Goal: Check status: Verify the current state of an ongoing process or item

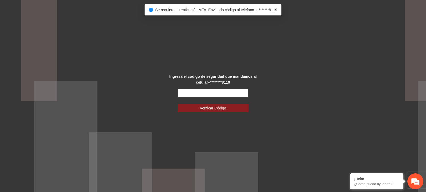
click at [214, 96] on input "text" at bounding box center [213, 93] width 71 height 9
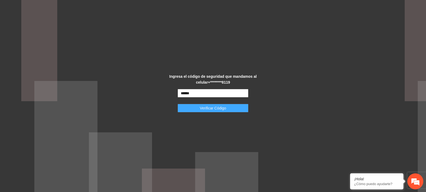
type input "******"
click at [208, 108] on span "Verificar Código" at bounding box center [213, 108] width 26 height 6
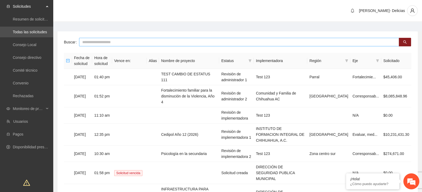
click at [118, 41] on input "text" at bounding box center [239, 42] width 320 height 9
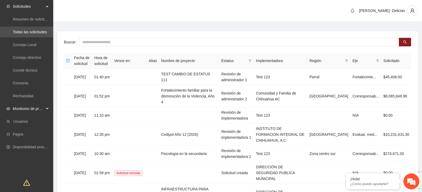
click at [26, 111] on span "Monitoreo de proyectos" at bounding box center [28, 108] width 31 height 11
click at [25, 147] on link "Activos" at bounding box center [19, 147] width 12 height 4
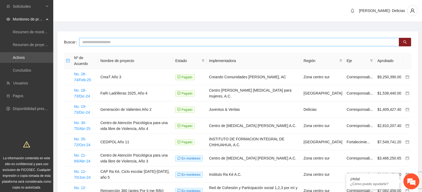
click at [124, 40] on input "text" at bounding box center [239, 42] width 320 height 9
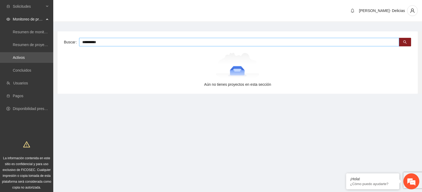
drag, startPoint x: 125, startPoint y: 44, endPoint x: 57, endPoint y: 44, distance: 67.9
click at [57, 44] on div "**********" at bounding box center [237, 62] width 369 height 62
type input "*********"
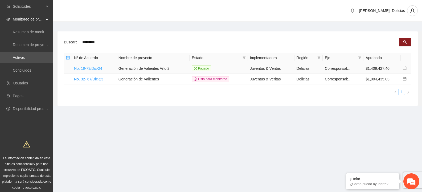
click at [88, 69] on link "No. 19-73/Dic-24" at bounding box center [88, 68] width 28 height 4
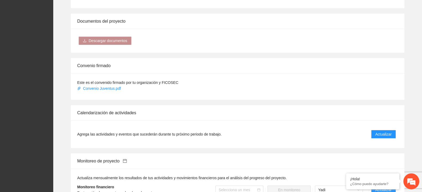
scroll to position [373, 0]
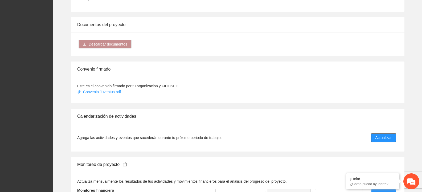
click at [382, 136] on button "Actualizar" at bounding box center [383, 137] width 25 height 9
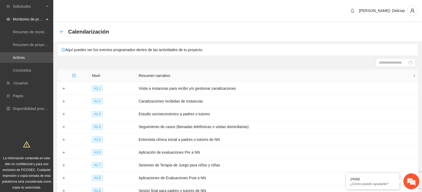
click at [61, 31] on icon "arrow-left" at bounding box center [61, 31] width 3 height 3
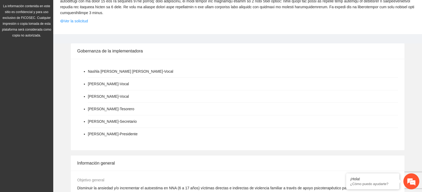
scroll to position [80, 0]
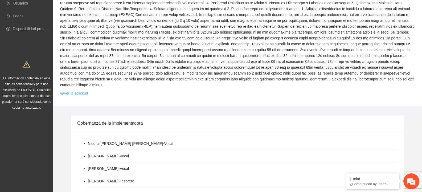
click at [80, 90] on link "Ver la solicitud" at bounding box center [74, 93] width 28 height 6
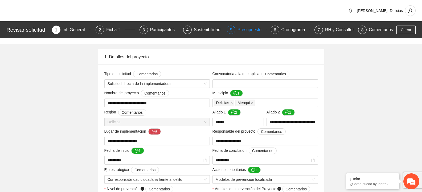
click at [255, 29] on div "Presupuesto" at bounding box center [252, 30] width 28 height 9
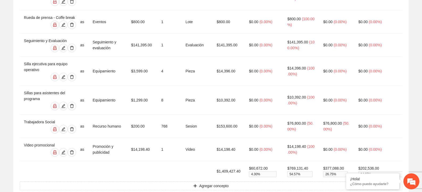
scroll to position [423, 0]
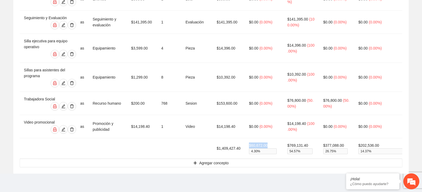
drag, startPoint x: 268, startPoint y: 139, endPoint x: 250, endPoint y: 136, distance: 18.1
click at [250, 138] on td "$60,672.00 4.30 %" at bounding box center [264, 148] width 38 height 21
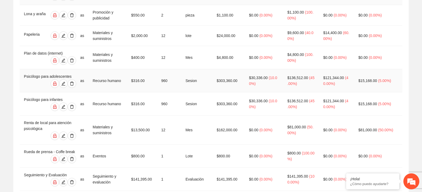
scroll to position [266, 0]
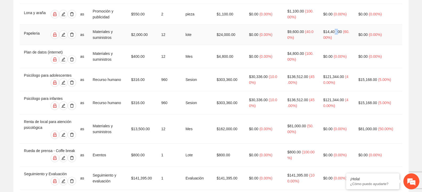
click at [335, 30] on span "$14,400.00" at bounding box center [332, 32] width 19 height 4
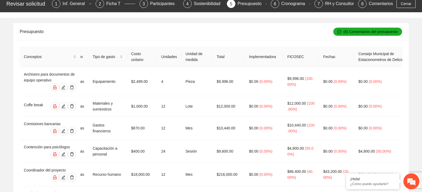
scroll to position [0, 0]
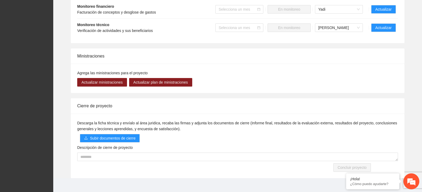
scroll to position [558, 0]
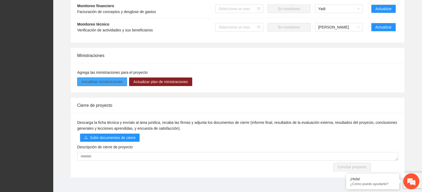
click at [104, 79] on span "Actualizar ministraciones" at bounding box center [102, 82] width 41 height 6
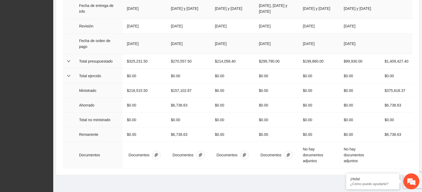
scroll to position [214, 0]
click at [155, 155] on button "button" at bounding box center [156, 154] width 9 height 9
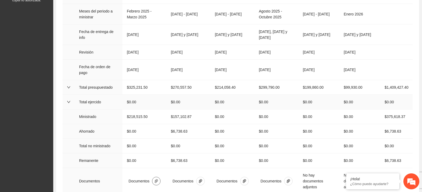
scroll to position [161, 0]
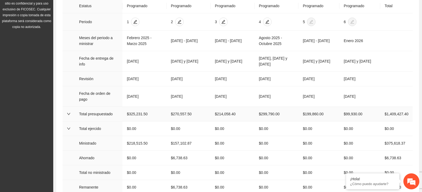
click at [67, 119] on td at bounding box center [69, 114] width 12 height 15
click at [68, 115] on icon "down" at bounding box center [68, 114] width 3 height 2
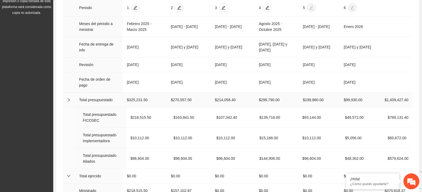
scroll to position [187, 0]
